Goal: Communication & Community: Share content

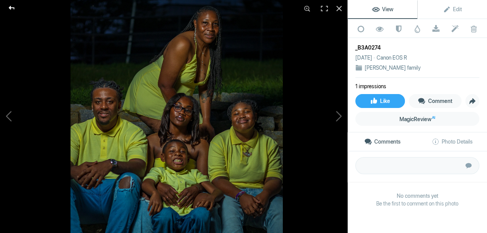
click at [9, 6] on div at bounding box center [12, 7] width 28 height 15
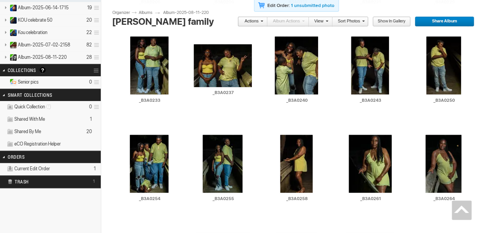
scroll to position [271, 0]
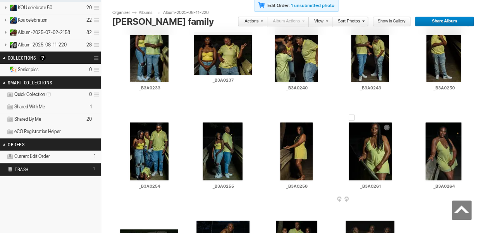
click at [376, 144] on img at bounding box center [369, 151] width 43 height 58
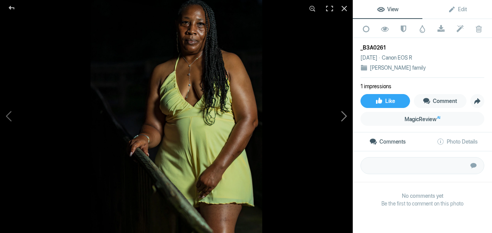
click at [347, 115] on button at bounding box center [324, 117] width 58 height 84
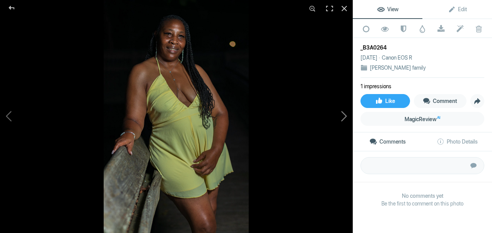
click at [346, 115] on button at bounding box center [324, 117] width 58 height 84
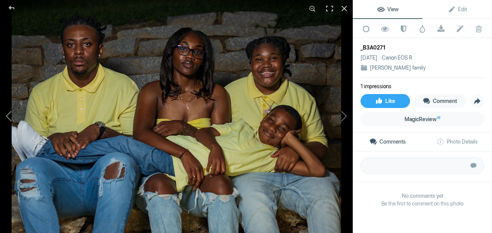
click at [7, 115] on button at bounding box center [29, 117] width 58 height 84
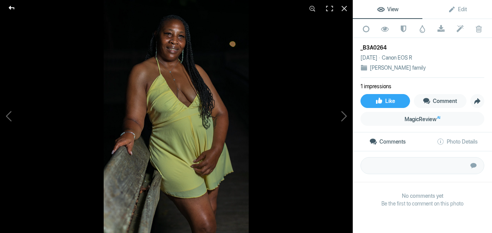
click at [7, 6] on div at bounding box center [12, 7] width 28 height 15
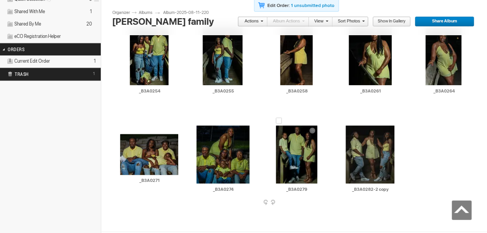
scroll to position [376, 0]
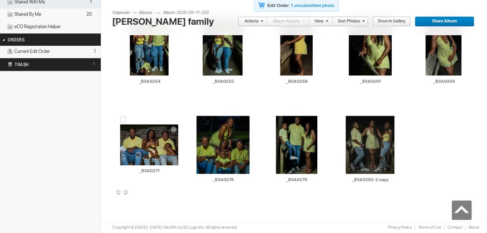
click at [136, 153] on img at bounding box center [149, 144] width 58 height 41
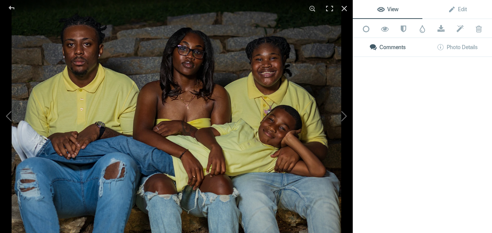
click at [136, 153] on img at bounding box center [177, 116] width 330 height 233
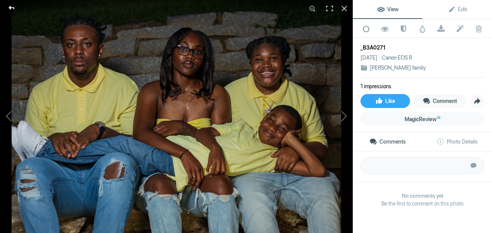
click at [14, 5] on div at bounding box center [12, 7] width 28 height 15
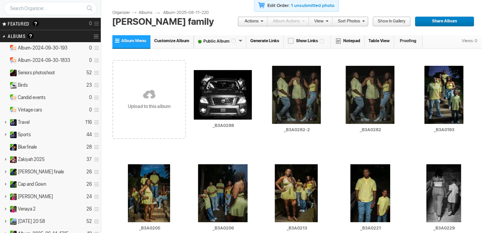
scroll to position [0, 0]
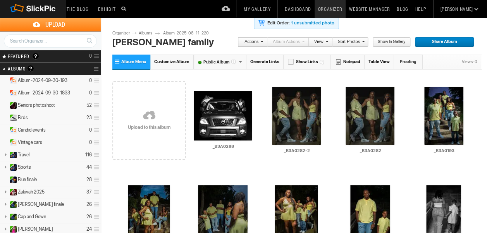
click at [153, 107] on link at bounding box center [149, 115] width 74 height 89
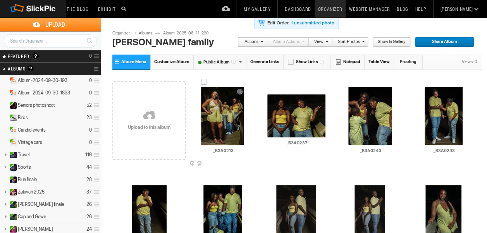
click at [232, 118] on img at bounding box center [222, 116] width 43 height 58
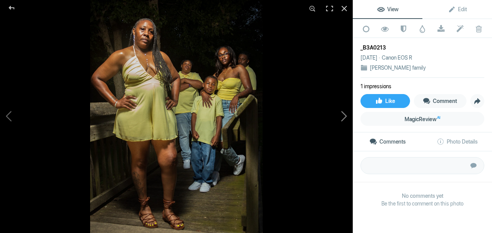
click at [348, 114] on button at bounding box center [324, 117] width 58 height 84
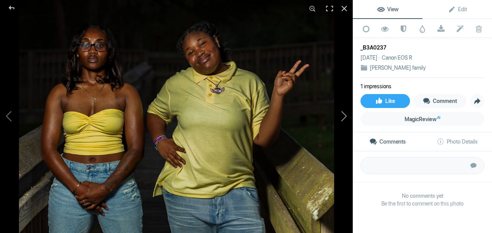
click at [347, 115] on button at bounding box center [324, 117] width 58 height 84
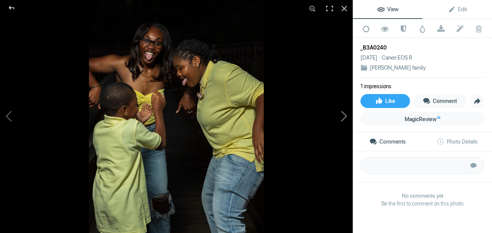
click at [347, 115] on button at bounding box center [324, 117] width 58 height 84
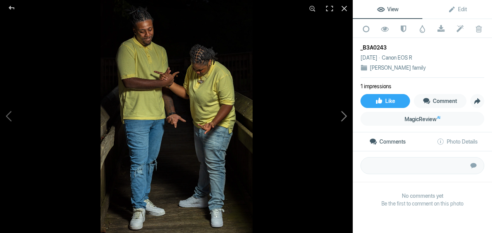
click at [347, 115] on button at bounding box center [324, 117] width 58 height 84
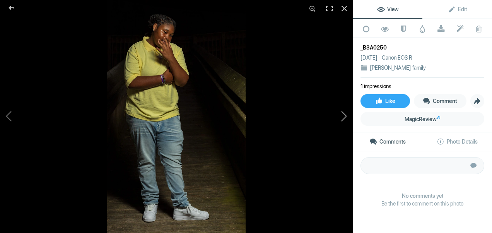
click at [346, 116] on button at bounding box center [324, 117] width 58 height 84
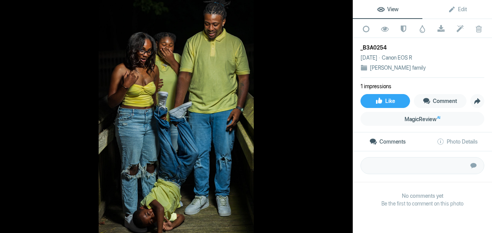
click at [346, 116] on button at bounding box center [324, 117] width 58 height 84
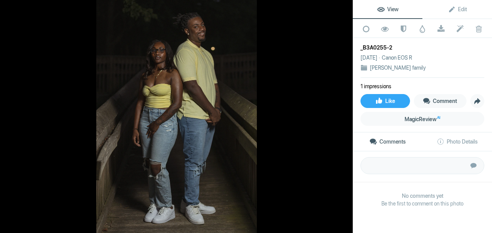
click at [346, 116] on button at bounding box center [324, 117] width 58 height 84
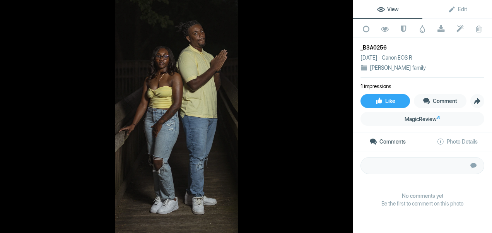
click at [346, 116] on button at bounding box center [324, 117] width 58 height 84
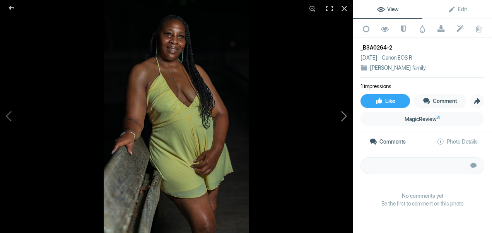
click at [347, 117] on button at bounding box center [324, 117] width 58 height 84
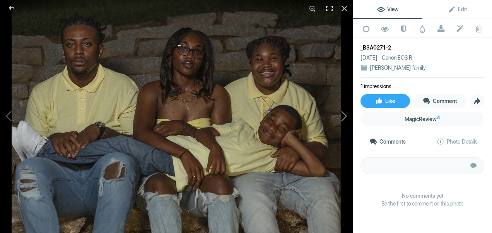
click at [347, 117] on button at bounding box center [324, 117] width 58 height 84
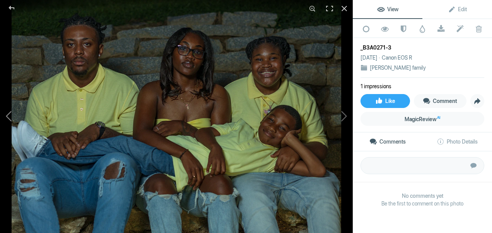
click at [8, 117] on button at bounding box center [29, 117] width 58 height 84
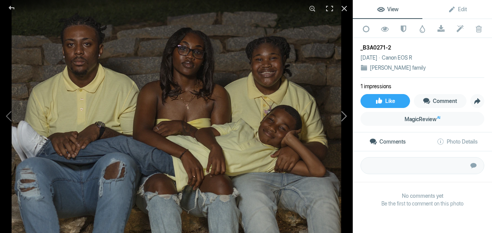
click at [348, 123] on button at bounding box center [324, 117] width 58 height 84
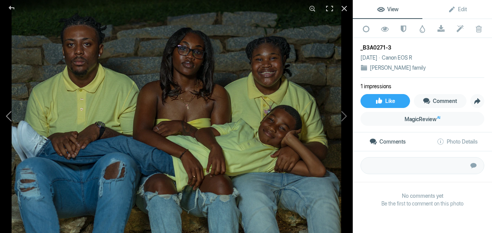
click at [10, 119] on button at bounding box center [29, 117] width 58 height 84
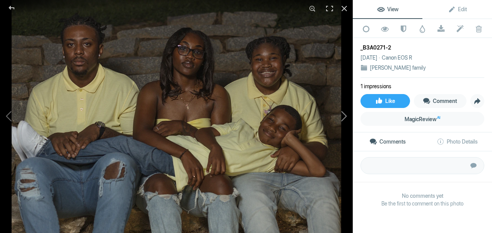
click at [348, 120] on button at bounding box center [324, 117] width 58 height 84
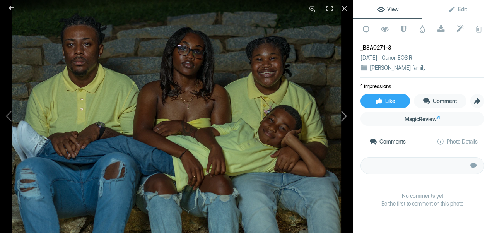
click at [348, 120] on button at bounding box center [324, 117] width 58 height 84
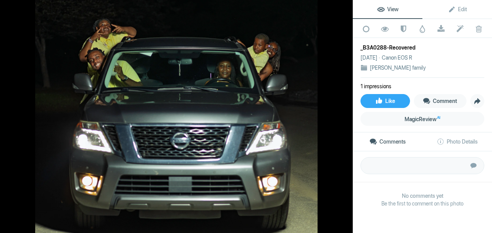
click at [348, 120] on button at bounding box center [324, 117] width 58 height 84
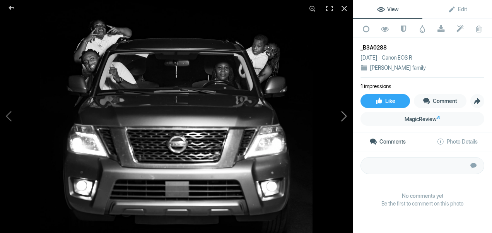
click at [349, 118] on button at bounding box center [324, 117] width 58 height 84
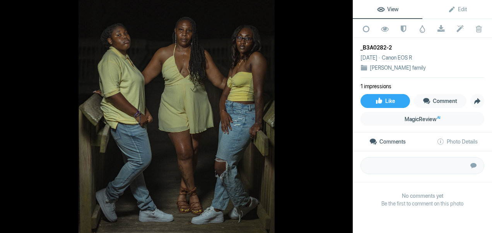
click at [349, 118] on button at bounding box center [324, 117] width 58 height 84
click at [343, 117] on button at bounding box center [324, 117] width 58 height 84
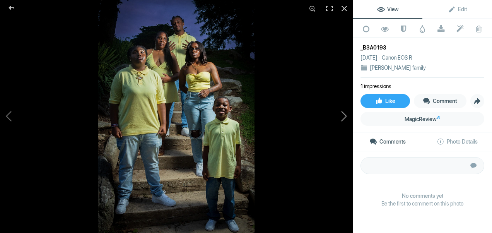
click at [343, 117] on button at bounding box center [324, 117] width 58 height 84
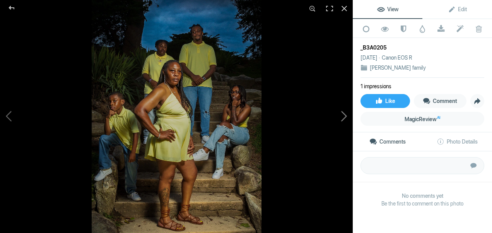
click at [343, 117] on button at bounding box center [324, 117] width 58 height 84
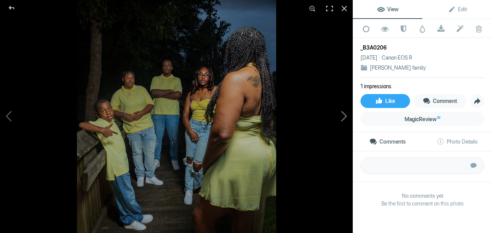
click at [343, 117] on button at bounding box center [324, 117] width 58 height 84
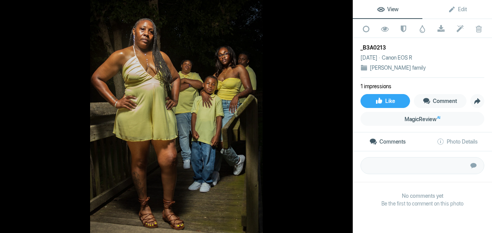
click at [343, 117] on button at bounding box center [324, 117] width 58 height 84
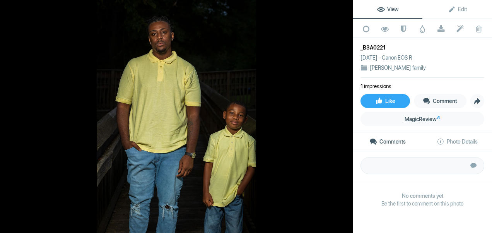
click at [343, 117] on button at bounding box center [324, 117] width 58 height 84
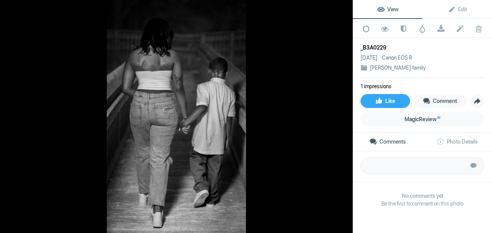
click at [343, 117] on button at bounding box center [324, 117] width 58 height 84
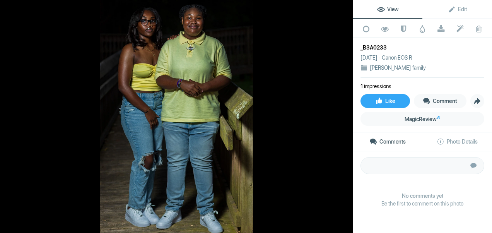
click at [343, 117] on button at bounding box center [324, 117] width 58 height 84
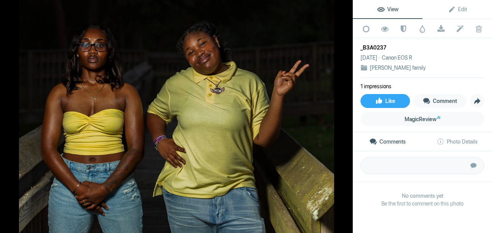
click at [343, 117] on button at bounding box center [324, 117] width 58 height 84
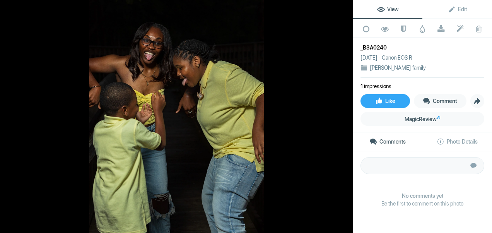
click at [343, 117] on button at bounding box center [324, 117] width 58 height 84
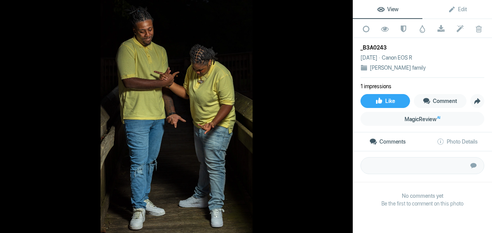
click at [343, 117] on button at bounding box center [324, 117] width 58 height 84
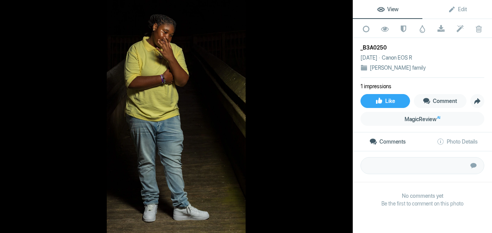
click at [343, 117] on button at bounding box center [324, 117] width 58 height 84
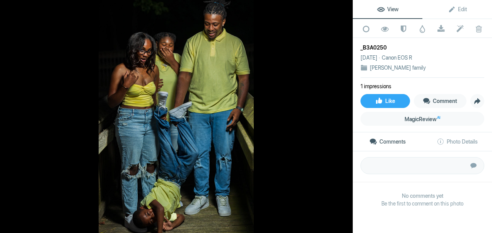
click at [343, 117] on button at bounding box center [324, 117] width 58 height 84
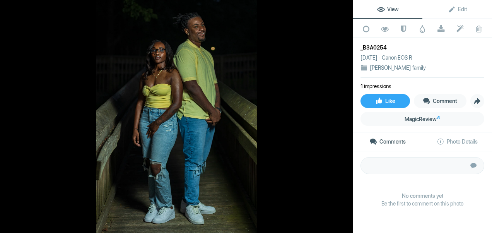
click at [343, 117] on button at bounding box center [324, 117] width 58 height 84
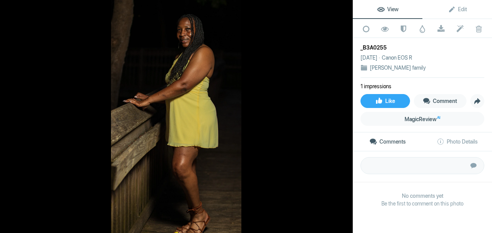
click at [343, 117] on button at bounding box center [324, 117] width 58 height 84
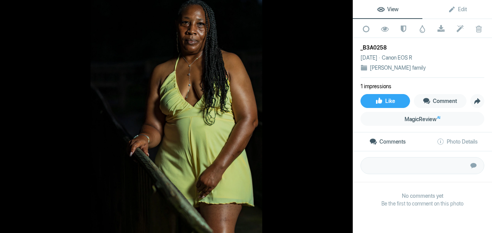
click at [343, 117] on button at bounding box center [324, 117] width 58 height 84
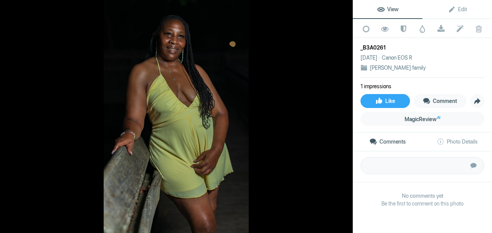
click at [343, 117] on button at bounding box center [324, 117] width 58 height 84
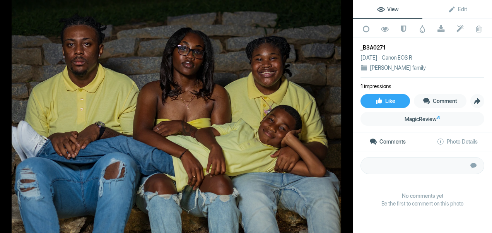
click at [343, 117] on button at bounding box center [324, 117] width 58 height 84
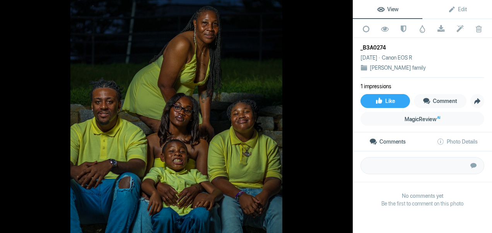
click at [343, 117] on button at bounding box center [324, 117] width 58 height 84
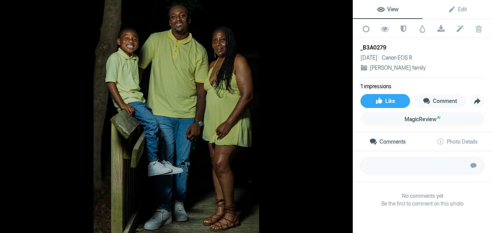
click at [343, 117] on button at bounding box center [324, 117] width 58 height 84
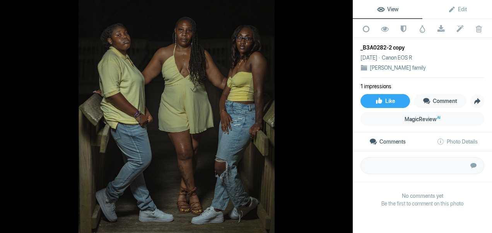
click at [343, 117] on button at bounding box center [324, 117] width 58 height 84
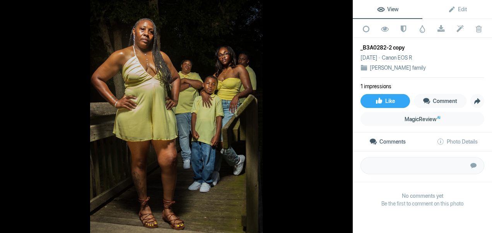
click at [343, 117] on button at bounding box center [324, 117] width 58 height 84
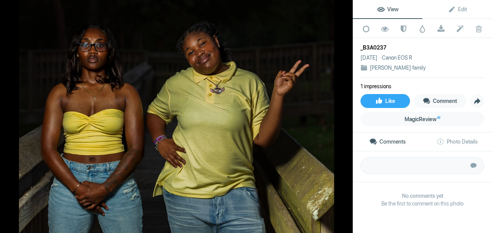
click at [343, 117] on button at bounding box center [324, 117] width 58 height 84
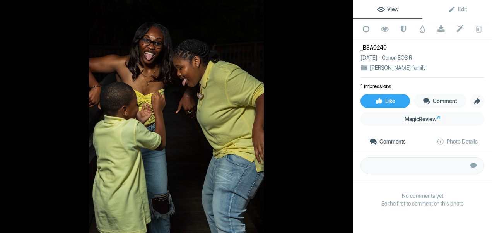
click at [343, 117] on button at bounding box center [324, 117] width 58 height 84
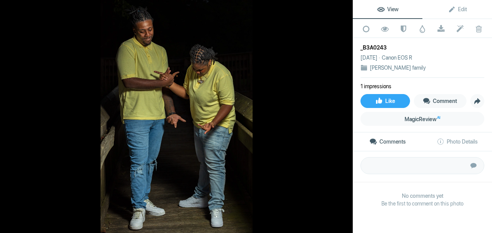
click at [343, 117] on button at bounding box center [324, 117] width 58 height 84
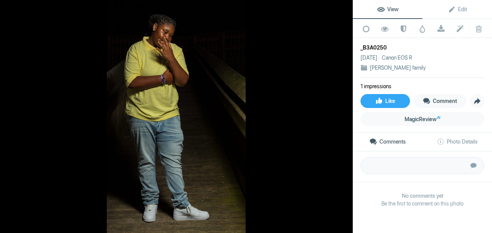
click at [343, 117] on button at bounding box center [324, 117] width 58 height 84
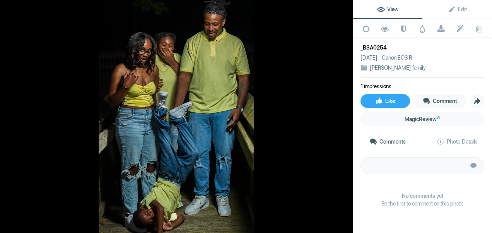
click at [343, 117] on button at bounding box center [324, 117] width 58 height 84
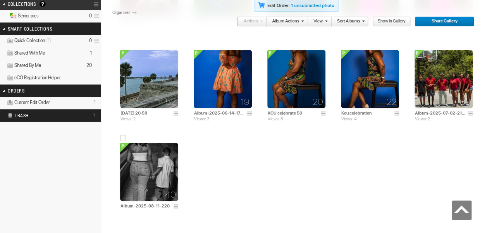
scroll to position [348, 0]
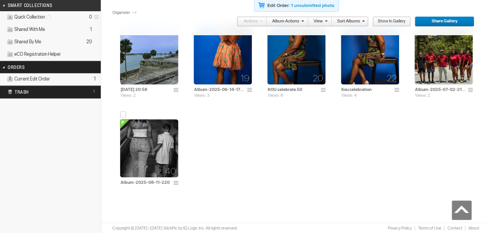
click at [156, 169] on img at bounding box center [149, 148] width 58 height 58
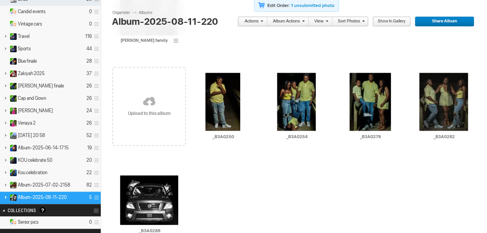
scroll to position [77, 0]
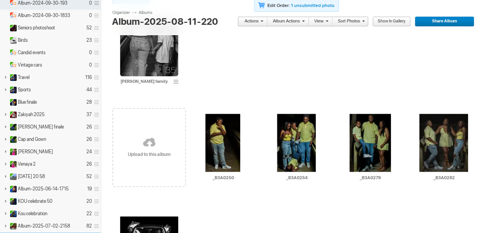
click at [147, 57] on img at bounding box center [149, 47] width 58 height 58
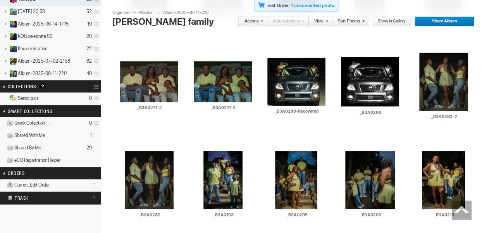
scroll to position [206, 0]
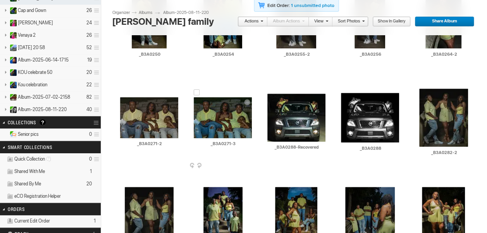
click at [250, 163] on span at bounding box center [253, 166] width 8 height 6
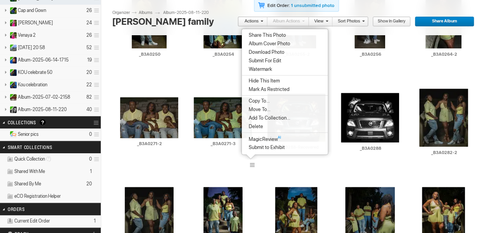
click at [259, 126] on span "Delete" at bounding box center [254, 126] width 17 height 6
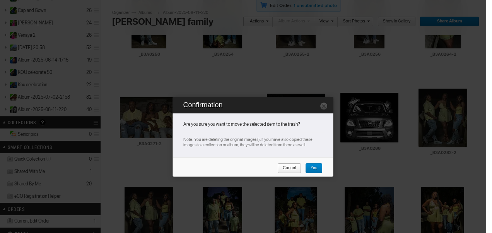
click at [317, 169] on link "Yes" at bounding box center [313, 168] width 17 height 10
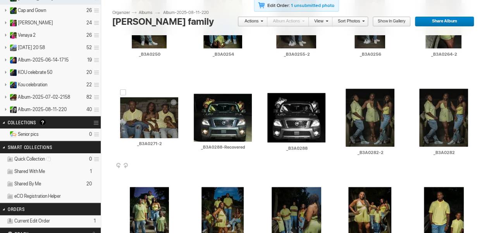
click at [174, 163] on div "AI _B3A0271-2 HTML: Direct: Forum: Photo ID: 22818465 More... Order Print Submi…" at bounding box center [149, 122] width 74 height 98
click at [180, 164] on span at bounding box center [180, 166] width 8 height 6
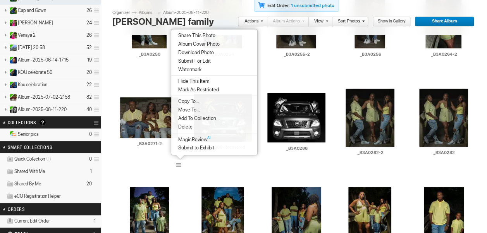
click at [187, 127] on span "Delete" at bounding box center [184, 127] width 17 height 6
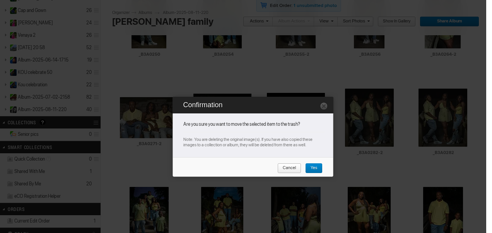
click at [317, 166] on link "Yes" at bounding box center [313, 168] width 17 height 10
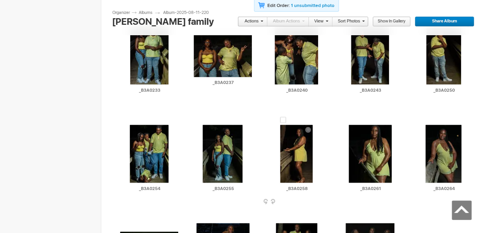
scroll to position [477, 0]
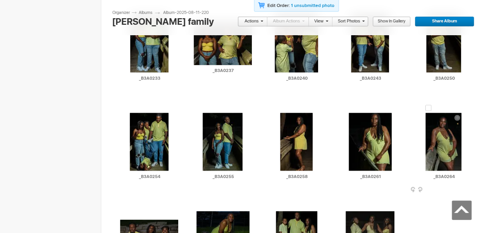
click at [471, 187] on span at bounding box center [474, 190] width 8 height 6
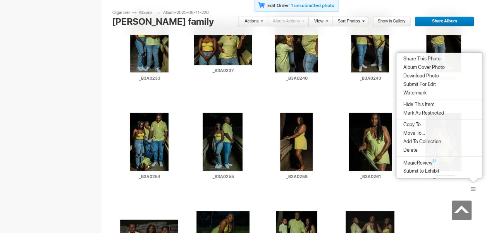
click at [416, 152] on span "Delete" at bounding box center [409, 150] width 17 height 6
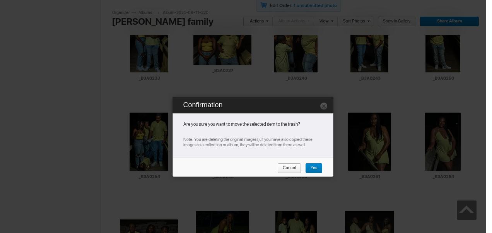
click at [316, 169] on span "Yes" at bounding box center [311, 168] width 12 height 10
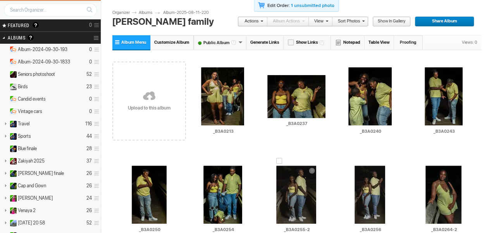
scroll to position [0, 0]
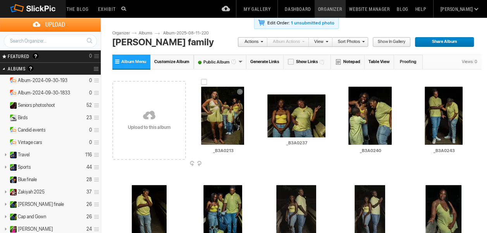
click at [230, 134] on img at bounding box center [222, 116] width 43 height 58
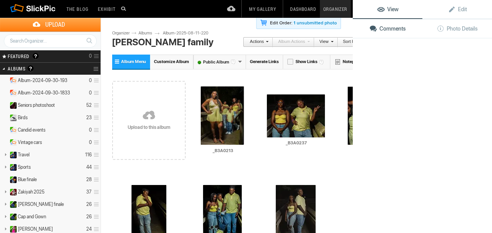
click at [230, 134] on img at bounding box center [222, 115] width 43 height 58
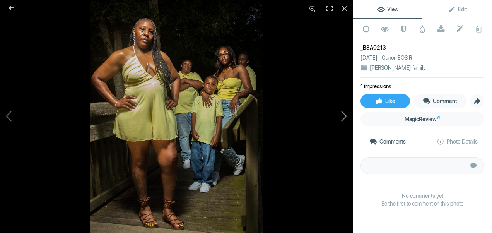
click at [342, 122] on button at bounding box center [324, 117] width 58 height 84
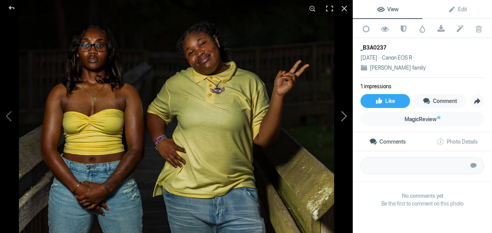
click at [340, 122] on button at bounding box center [324, 117] width 58 height 84
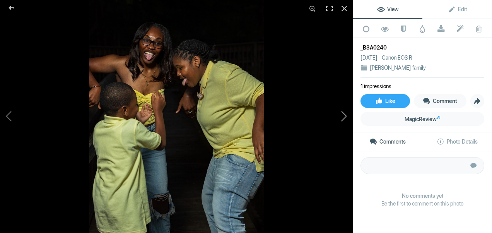
click at [341, 122] on button at bounding box center [324, 117] width 58 height 84
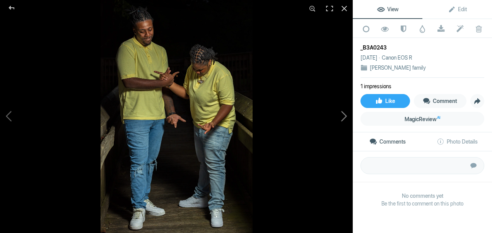
click at [340, 123] on button at bounding box center [324, 117] width 58 height 84
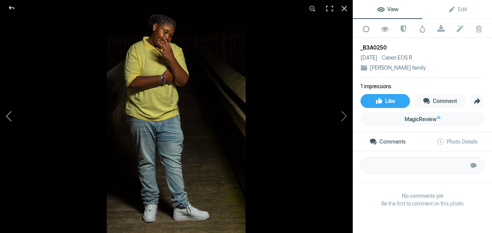
click at [7, 113] on button at bounding box center [29, 117] width 58 height 84
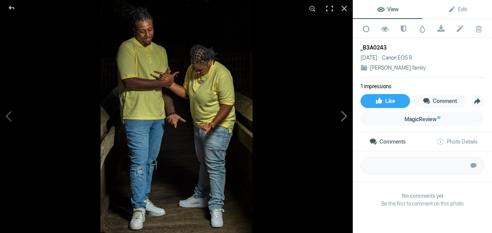
click at [347, 112] on button at bounding box center [324, 117] width 58 height 84
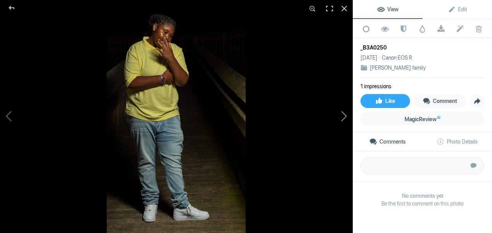
click at [347, 112] on button at bounding box center [324, 117] width 58 height 84
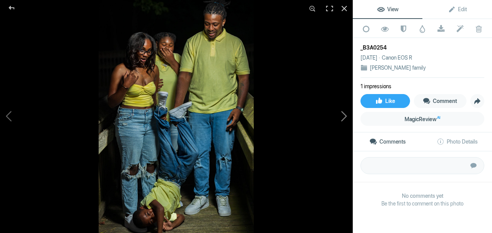
click at [346, 112] on button at bounding box center [324, 117] width 58 height 84
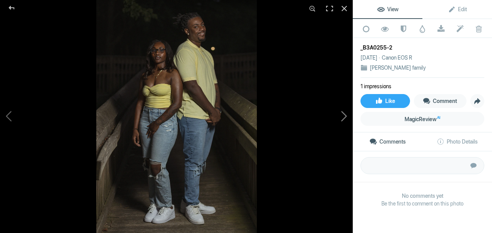
click at [345, 113] on button at bounding box center [324, 117] width 58 height 84
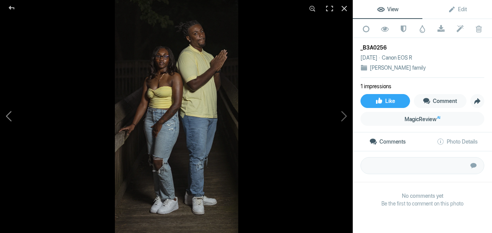
click at [12, 115] on button at bounding box center [29, 117] width 58 height 84
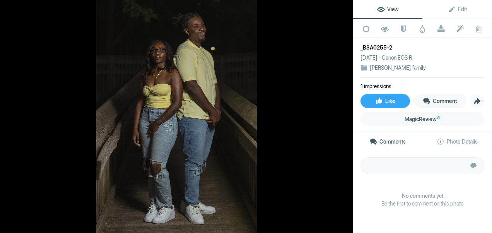
click at [344, 115] on button at bounding box center [324, 117] width 58 height 84
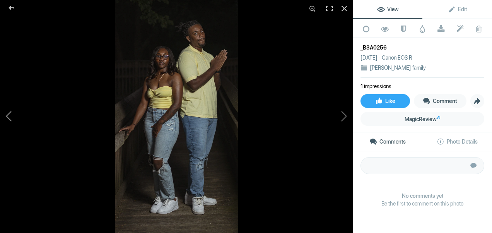
click at [13, 122] on button at bounding box center [29, 117] width 58 height 84
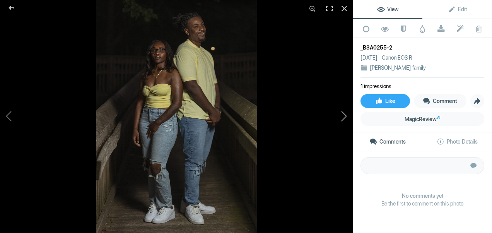
click at [343, 120] on button at bounding box center [324, 117] width 58 height 84
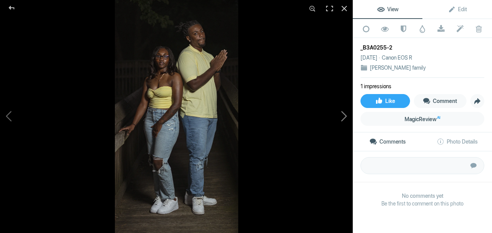
click at [343, 120] on button at bounding box center [324, 117] width 58 height 84
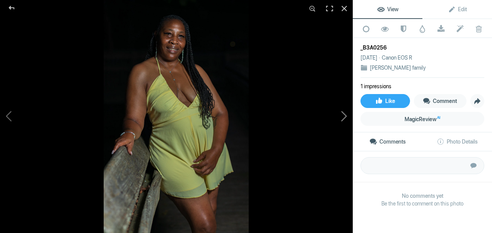
click at [343, 120] on button at bounding box center [324, 117] width 58 height 84
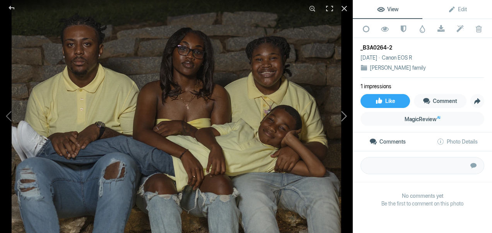
click at [343, 120] on button at bounding box center [324, 117] width 58 height 84
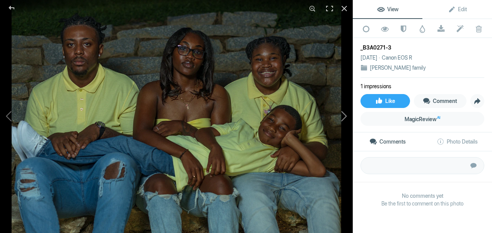
click at [343, 120] on button at bounding box center [324, 117] width 58 height 84
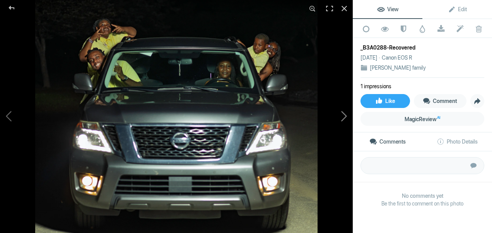
click at [343, 120] on button at bounding box center [324, 117] width 58 height 84
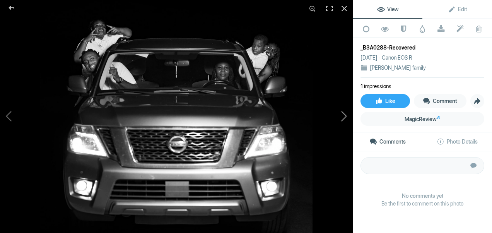
click at [343, 120] on button at bounding box center [324, 117] width 58 height 84
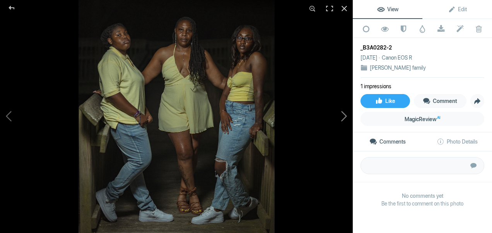
click at [343, 120] on button at bounding box center [324, 117] width 58 height 84
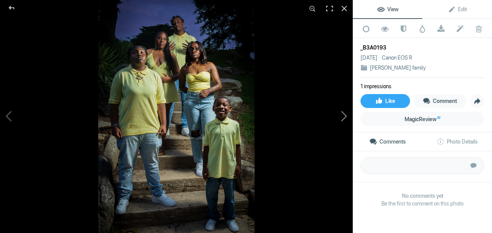
click at [343, 120] on button at bounding box center [324, 117] width 58 height 84
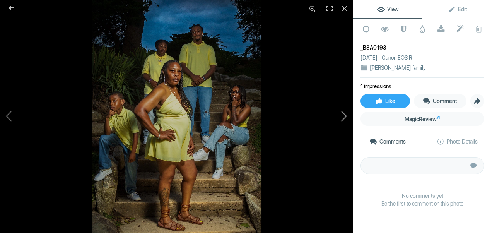
click at [343, 120] on button at bounding box center [324, 117] width 58 height 84
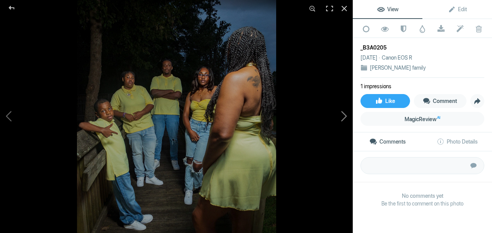
click at [343, 120] on button at bounding box center [324, 117] width 58 height 84
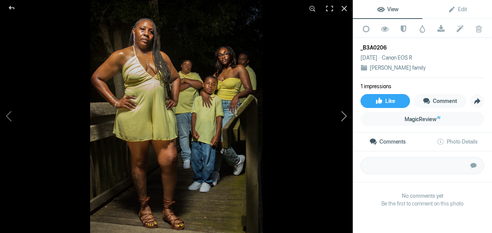
click at [343, 120] on button at bounding box center [324, 117] width 58 height 84
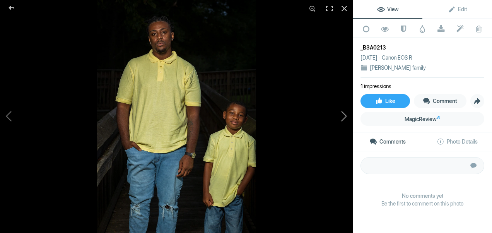
click at [343, 120] on button at bounding box center [324, 117] width 58 height 84
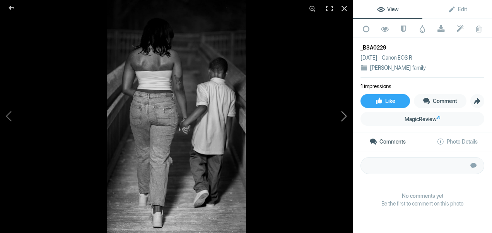
click at [343, 120] on button at bounding box center [324, 117] width 58 height 84
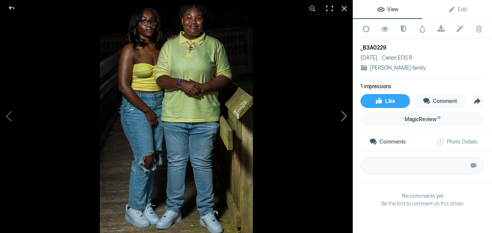
click at [343, 120] on button at bounding box center [324, 117] width 58 height 84
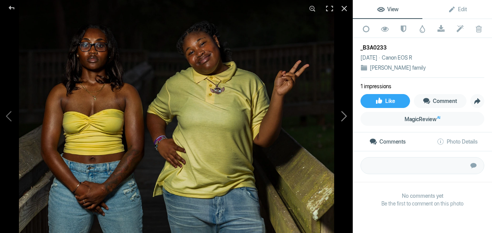
click at [343, 120] on button at bounding box center [324, 117] width 58 height 84
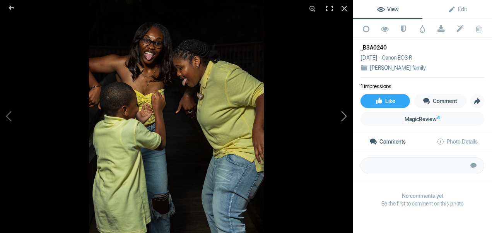
click at [343, 120] on button at bounding box center [324, 117] width 58 height 84
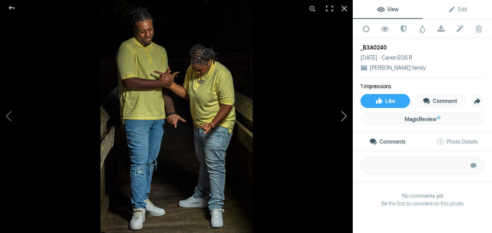
click at [343, 120] on button at bounding box center [324, 117] width 58 height 84
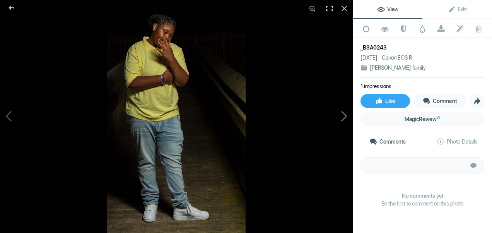
click at [343, 120] on button at bounding box center [324, 117] width 58 height 84
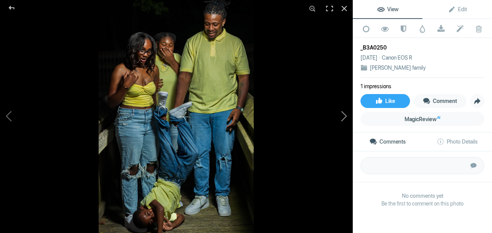
click at [343, 120] on button at bounding box center [324, 117] width 58 height 84
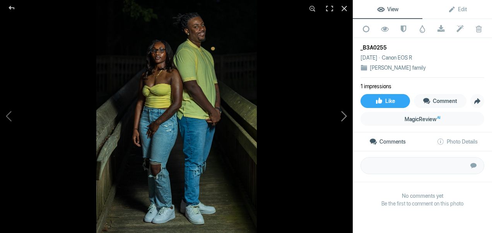
click at [344, 121] on button at bounding box center [324, 117] width 58 height 84
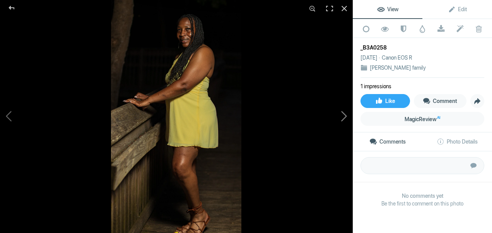
click at [344, 121] on button at bounding box center [324, 117] width 58 height 84
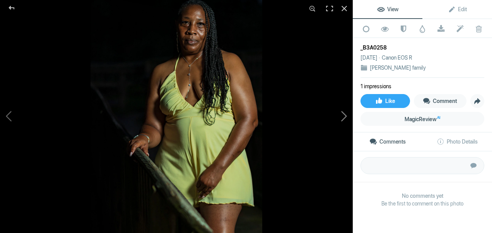
click at [344, 121] on button at bounding box center [324, 117] width 58 height 84
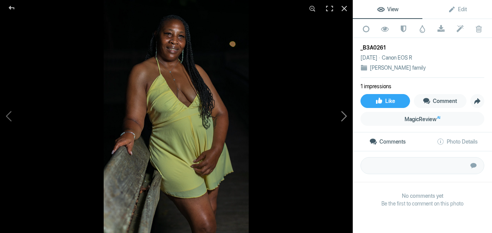
click at [344, 120] on button at bounding box center [324, 117] width 58 height 84
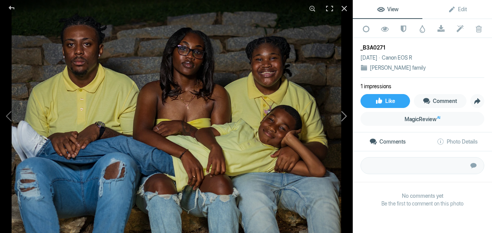
click at [344, 121] on button at bounding box center [324, 117] width 58 height 84
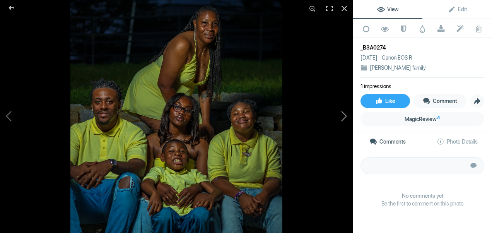
click at [344, 120] on button at bounding box center [324, 117] width 58 height 84
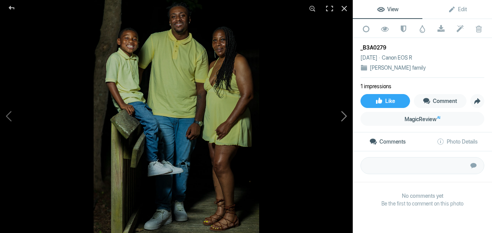
click at [344, 114] on button at bounding box center [324, 117] width 58 height 84
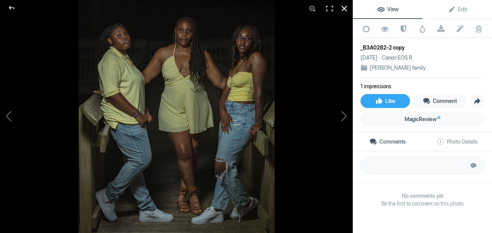
click at [348, 7] on div at bounding box center [344, 8] width 17 height 17
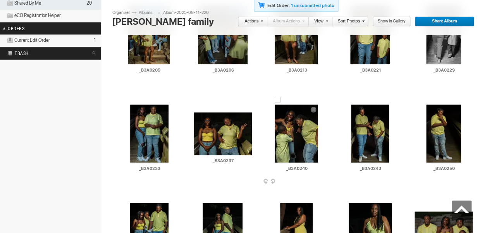
scroll to position [271, 0]
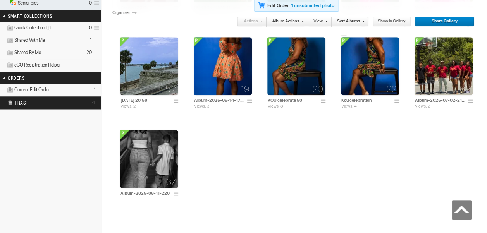
scroll to position [349, 0]
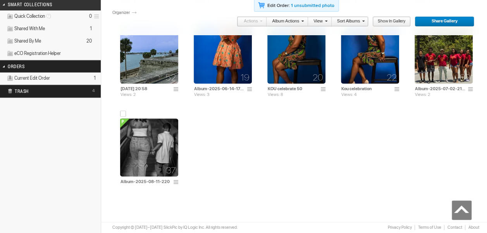
click at [149, 142] on img at bounding box center [149, 147] width 58 height 58
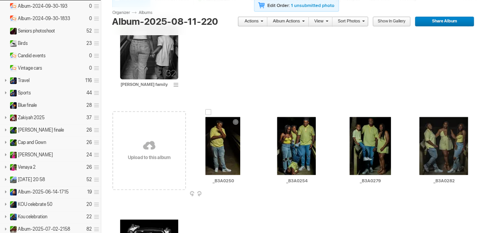
scroll to position [77, 0]
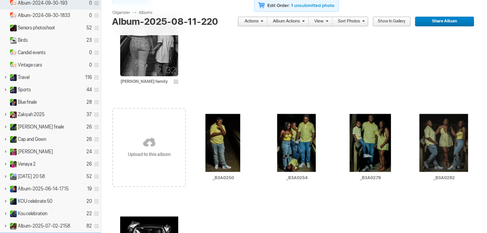
click at [159, 60] on img at bounding box center [149, 47] width 58 height 58
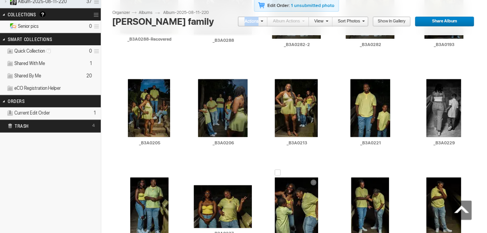
scroll to position [232, 0]
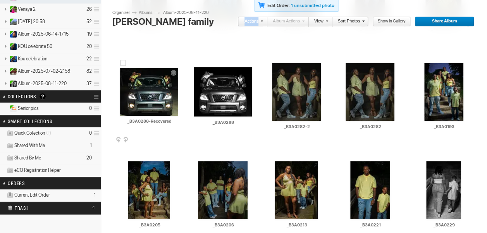
click at [173, 107] on img at bounding box center [149, 92] width 58 height 48
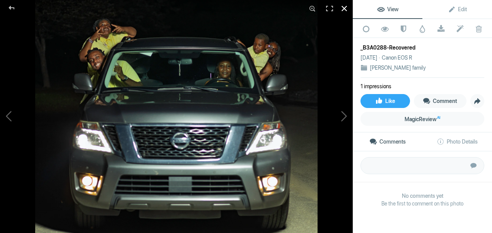
click at [342, 5] on div at bounding box center [344, 8] width 17 height 17
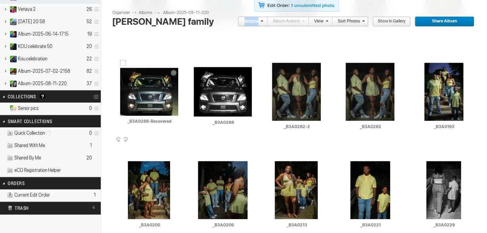
click at [180, 139] on span at bounding box center [180, 140] width 8 height 6
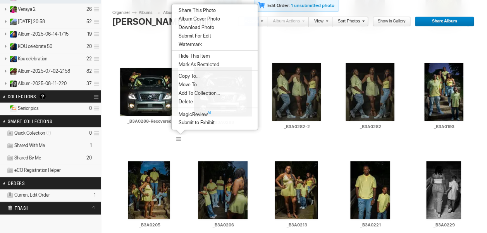
click at [190, 101] on span "Delete" at bounding box center [184, 102] width 17 height 6
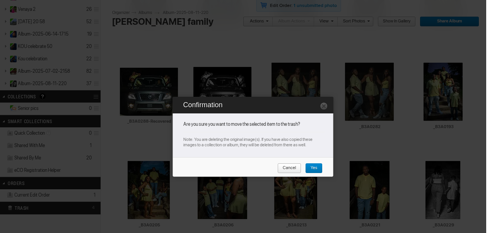
click at [314, 168] on span "Yes" at bounding box center [311, 168] width 12 height 10
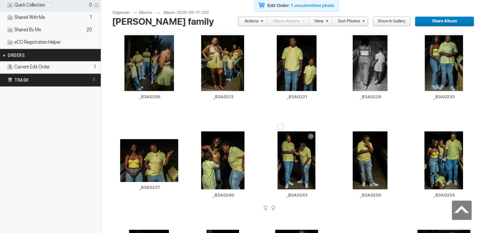
scroll to position [387, 0]
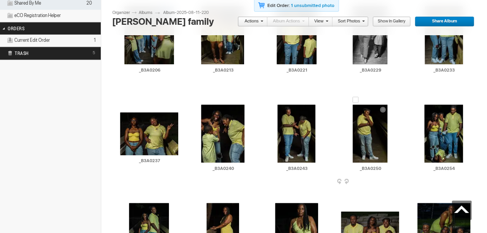
click at [399, 180] on span at bounding box center [400, 182] width 8 height 6
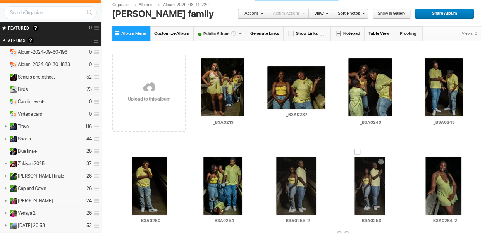
scroll to position [0, 0]
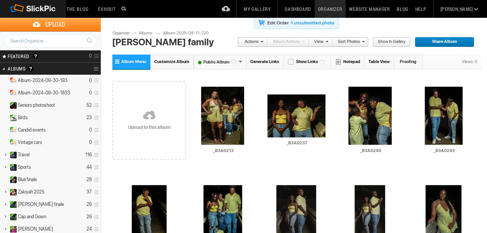
click at [455, 41] on span "Share Album" at bounding box center [441, 42] width 54 height 10
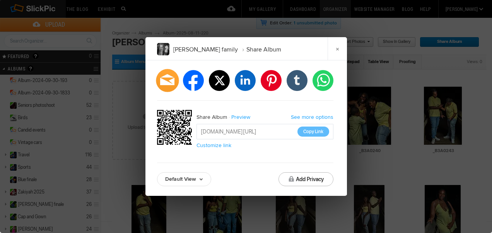
click at [168, 86] on div at bounding box center [167, 80] width 23 height 23
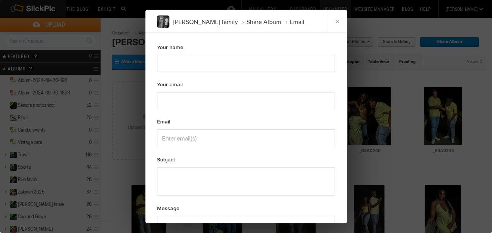
type textarea "Check out "[PERSON_NAME] family" album!"
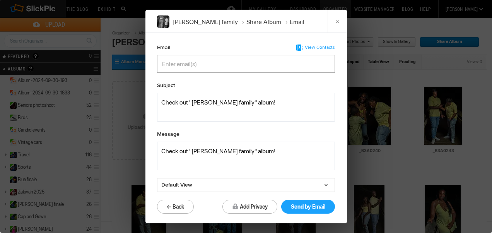
click at [189, 65] on input "Enter email(s)" at bounding box center [199, 63] width 75 height 17
type input "[EMAIL_ADDRESS][DOMAIN_NAME]"
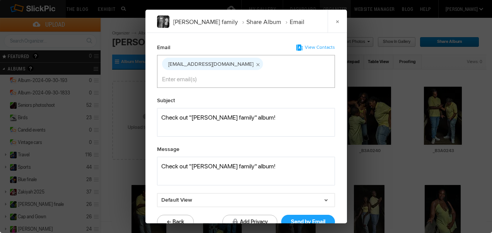
type input "[EMAIL_ADDRESS][DOMAIN_NAME]"
click at [310, 215] on button "Send by Email" at bounding box center [308, 222] width 54 height 14
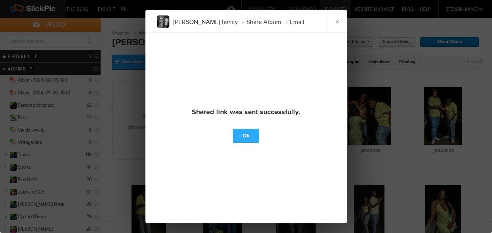
click at [245, 134] on link "Ok" at bounding box center [246, 136] width 26 height 14
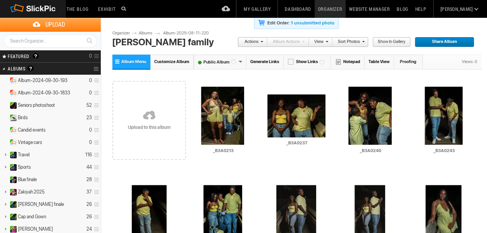
click at [450, 43] on span "Share Album" at bounding box center [441, 42] width 54 height 10
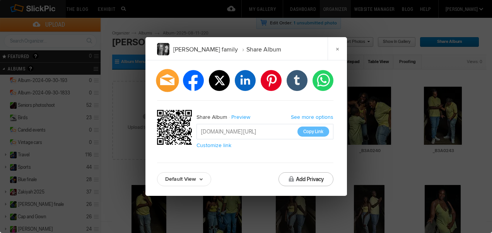
click at [168, 80] on div at bounding box center [167, 80] width 23 height 23
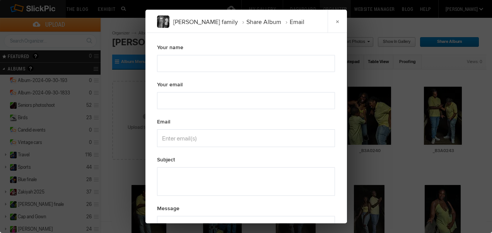
type textarea "Check out "[PERSON_NAME] family" album!"
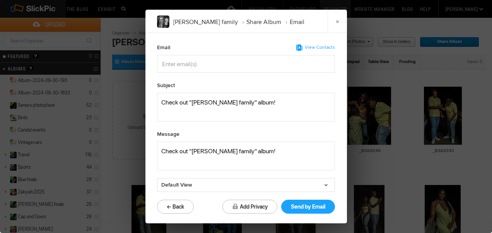
click at [173, 67] on input "Enter email(s)" at bounding box center [199, 63] width 75 height 17
type input "[EMAIL_ADDRESS][DOMAIN_NAME]"
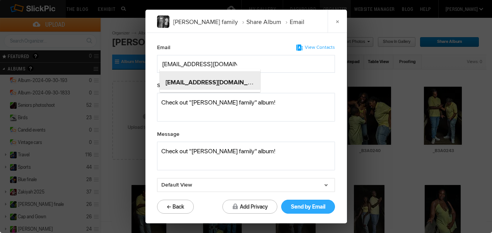
click at [319, 207] on button "Send by Email" at bounding box center [308, 207] width 54 height 14
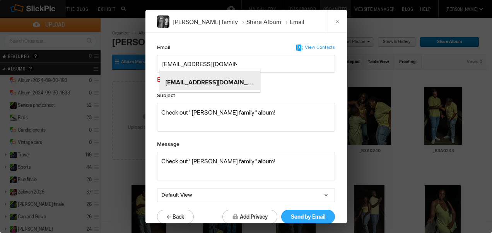
click at [305, 218] on button "Send by Email" at bounding box center [308, 217] width 54 height 14
click at [254, 60] on div "[EMAIL_ADDRESS][DOMAIN_NAME]" at bounding box center [246, 63] width 168 height 17
click at [300, 216] on button "Send by Email" at bounding box center [308, 217] width 54 height 14
click at [248, 82] on div "[EMAIL_ADDRESS][DOMAIN_NAME]" at bounding box center [210, 80] width 101 height 19
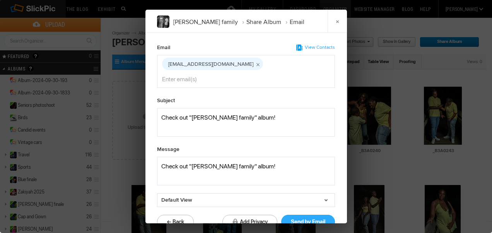
click at [302, 215] on button "Send by Email" at bounding box center [308, 222] width 54 height 14
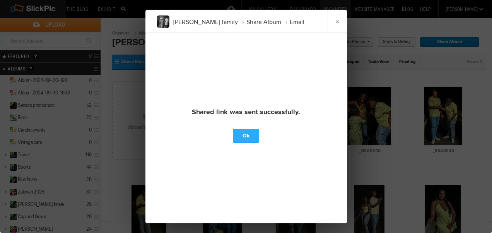
click at [251, 133] on link "Ok" at bounding box center [246, 136] width 26 height 14
